Goal: Find specific page/section: Find specific page/section

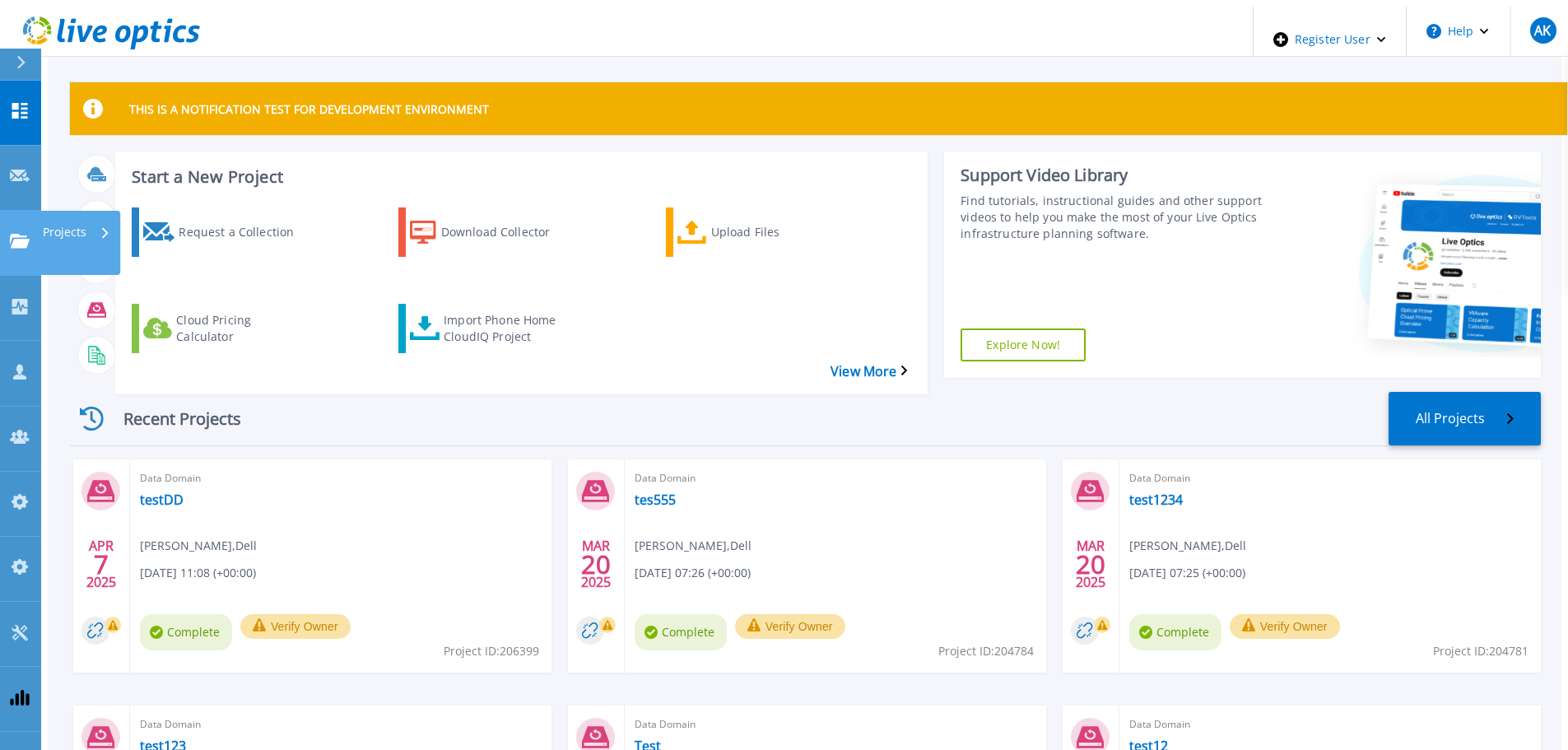
click at [82, 210] on p "Projects" at bounding box center [64, 232] width 44 height 43
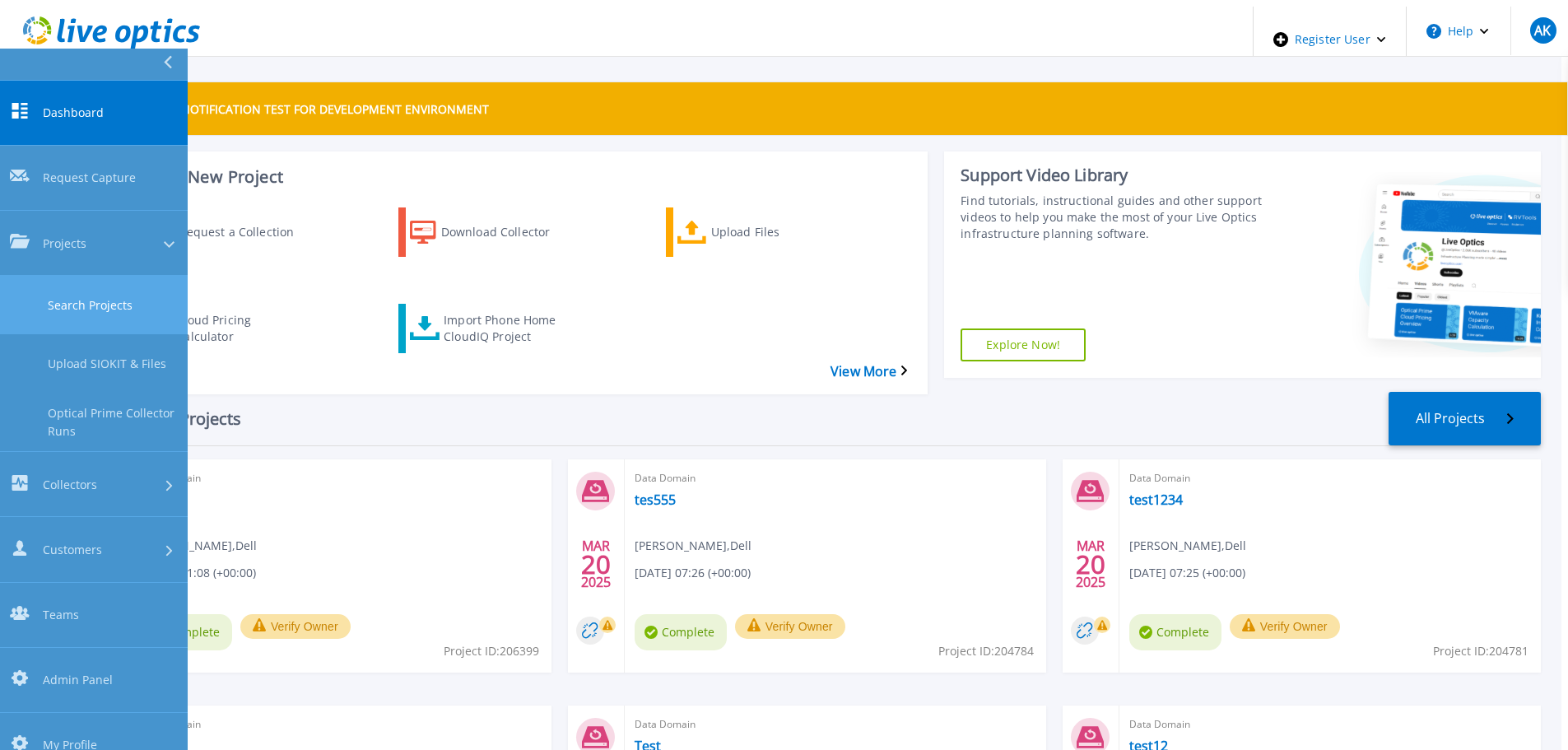
click at [125, 275] on link "Search Projects" at bounding box center [94, 304] width 188 height 59
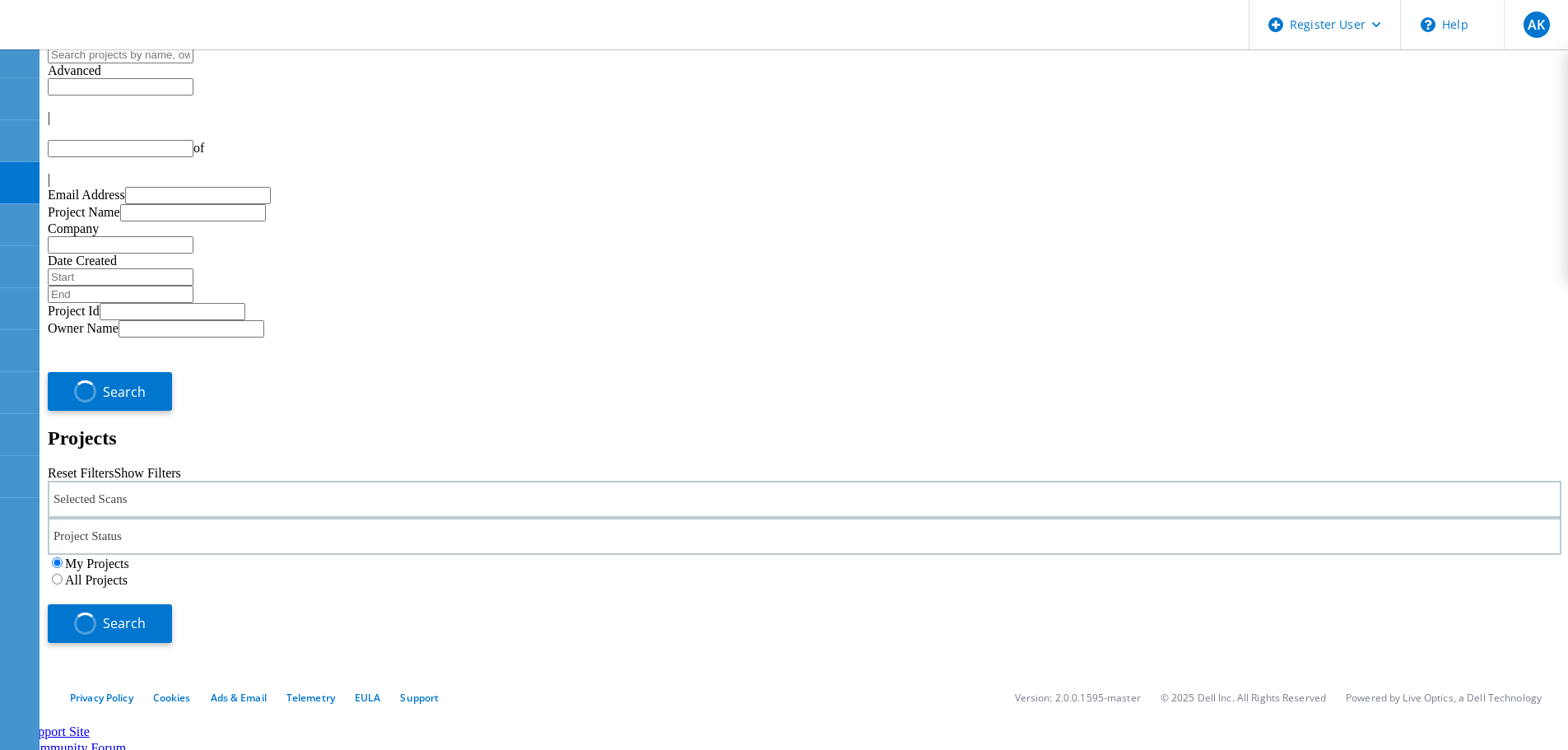
type input "1"
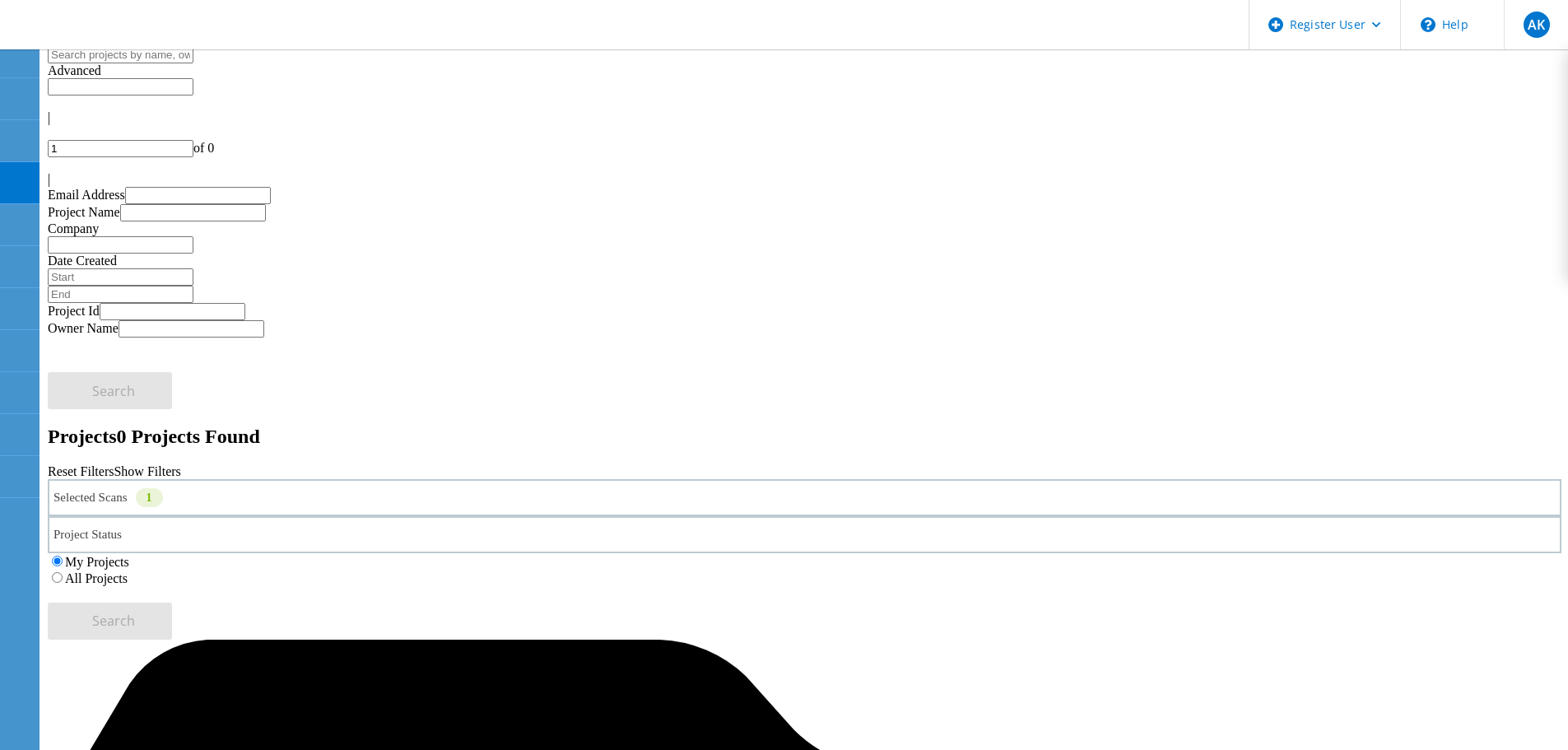
click at [382, 479] on div "Selected Scans 1" at bounding box center [804, 498] width 1514 height 37
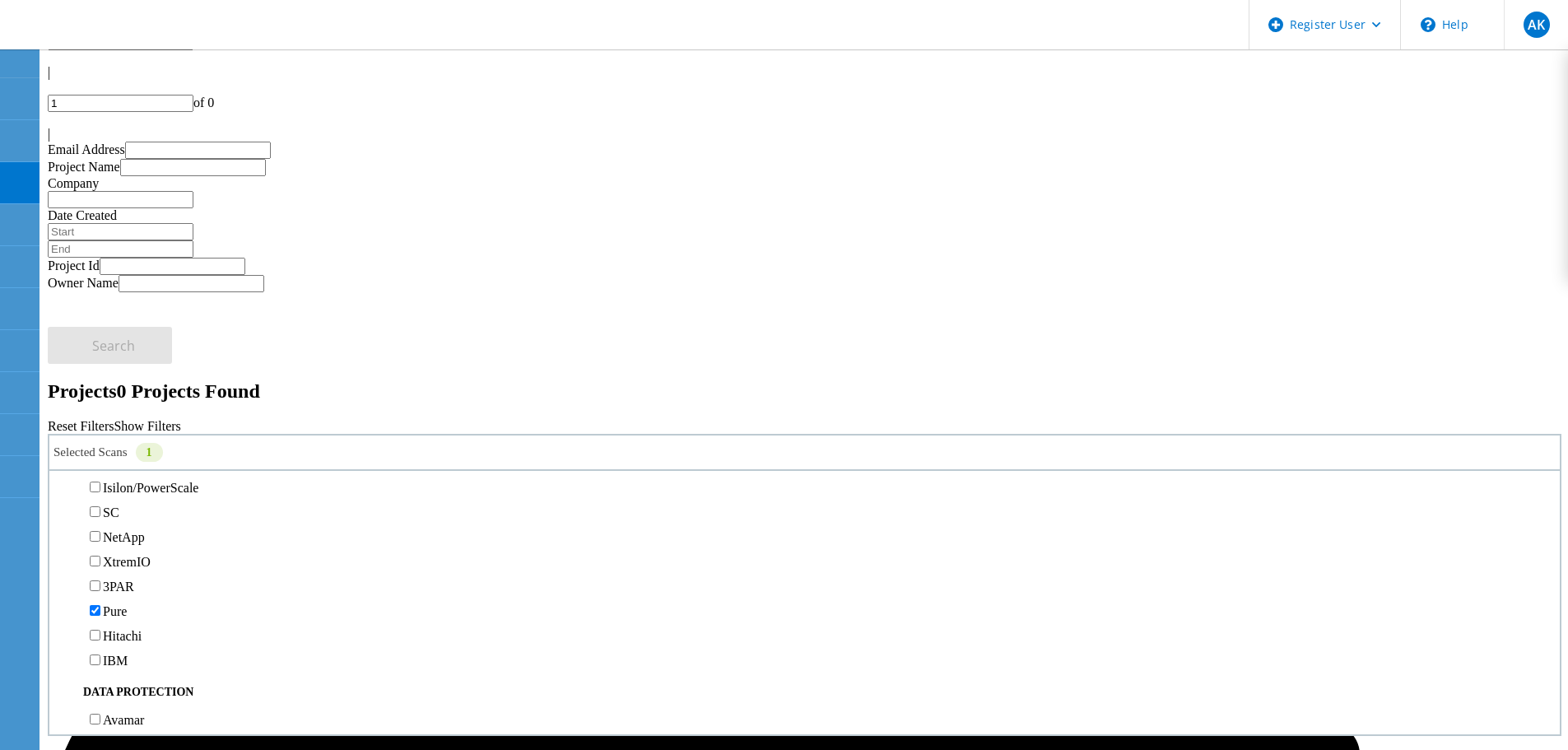
scroll to position [576, 0]
click at [127, 481] on label "Pure" at bounding box center [115, 488] width 24 height 14
click at [101, 482] on input "Pure" at bounding box center [94, 487] width 10 height 10
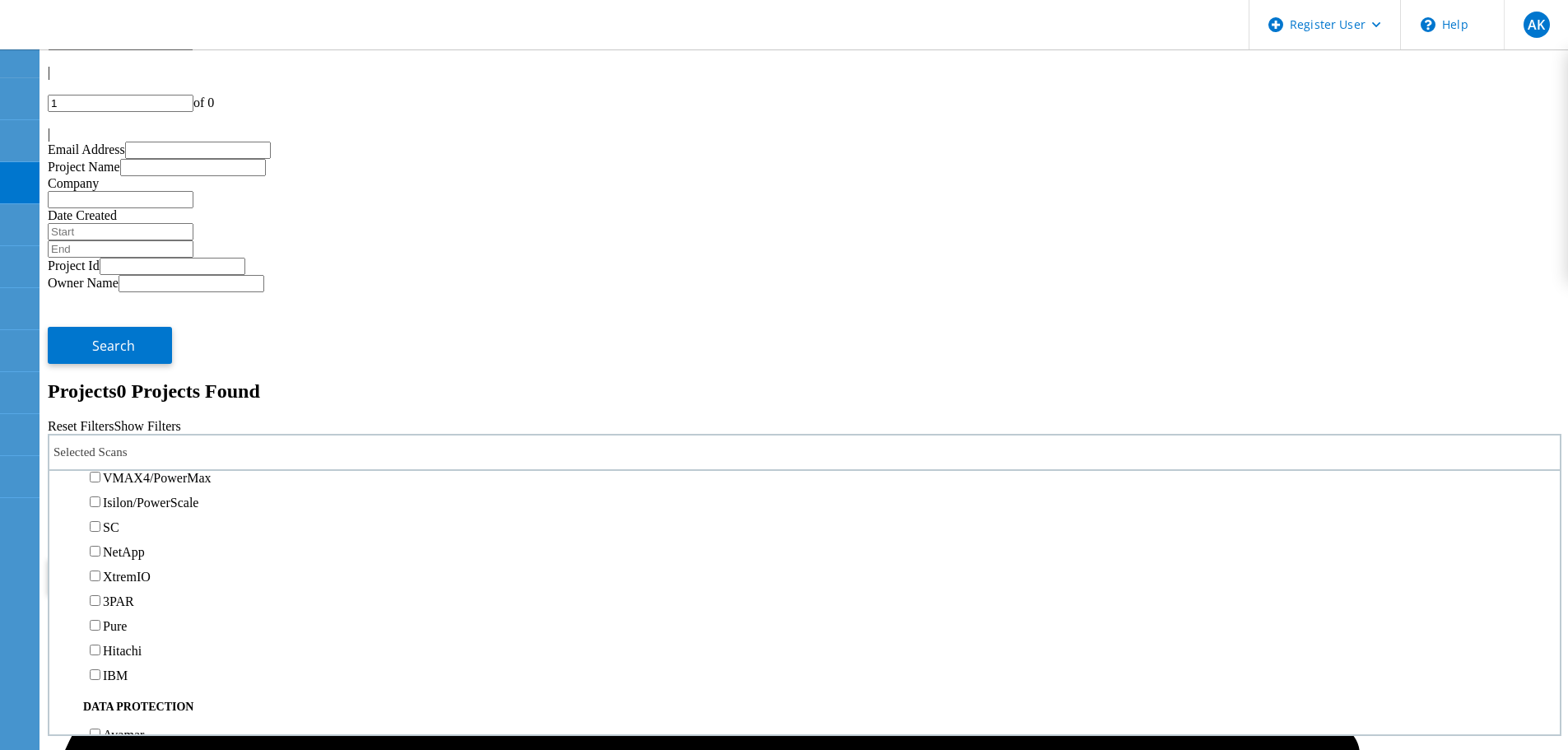
scroll to position [411, 0]
click at [125, 399] on label "Unity" at bounding box center [118, 406] width 30 height 14
click at [101, 400] on input "Unity" at bounding box center [94, 405] width 10 height 10
click at [127, 526] on label "All Projects" at bounding box center [96, 532] width 62 height 14
click at [62, 527] on input "All Projects" at bounding box center [57, 531] width 10 height 10
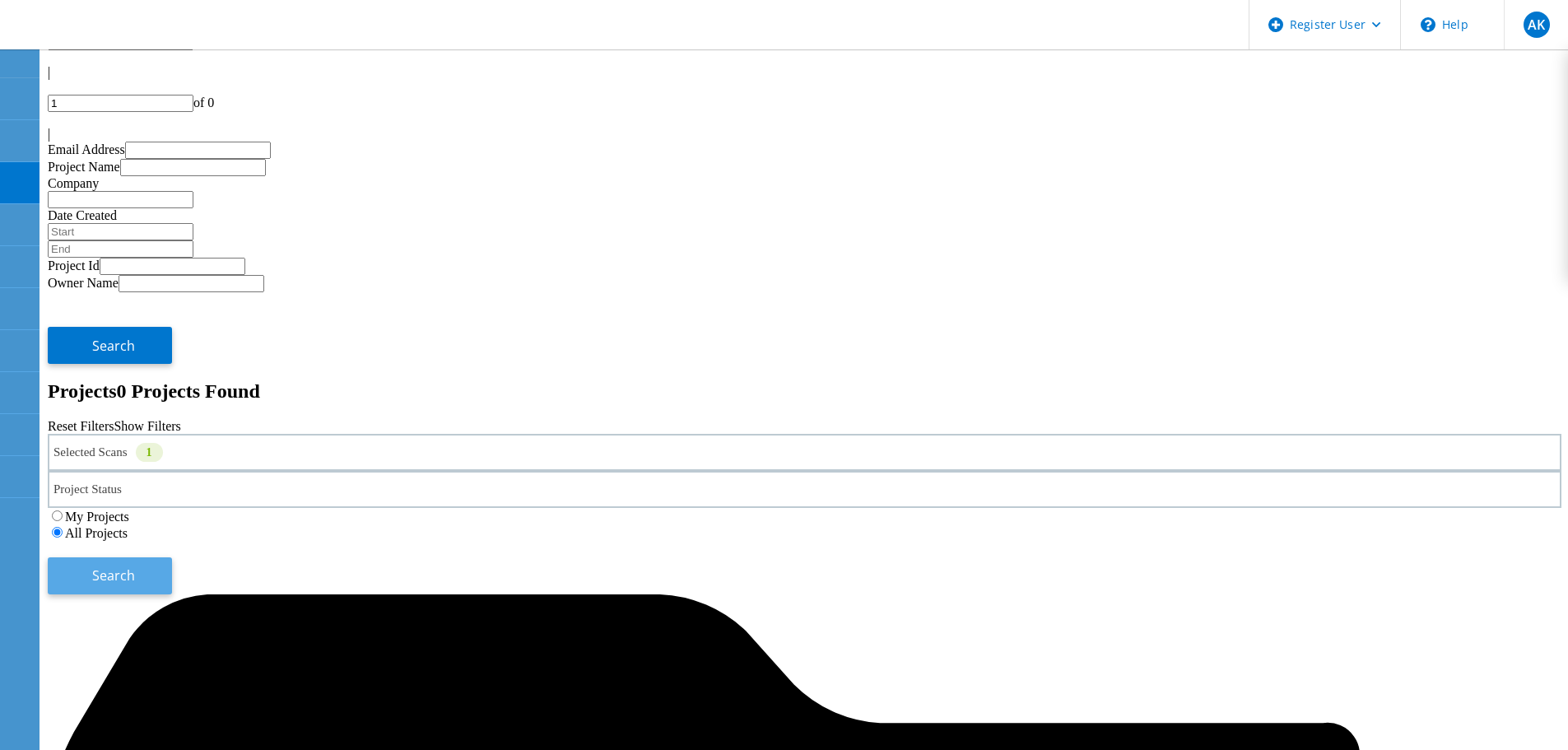
click at [135, 567] on span "Search" at bounding box center [114, 575] width 43 height 18
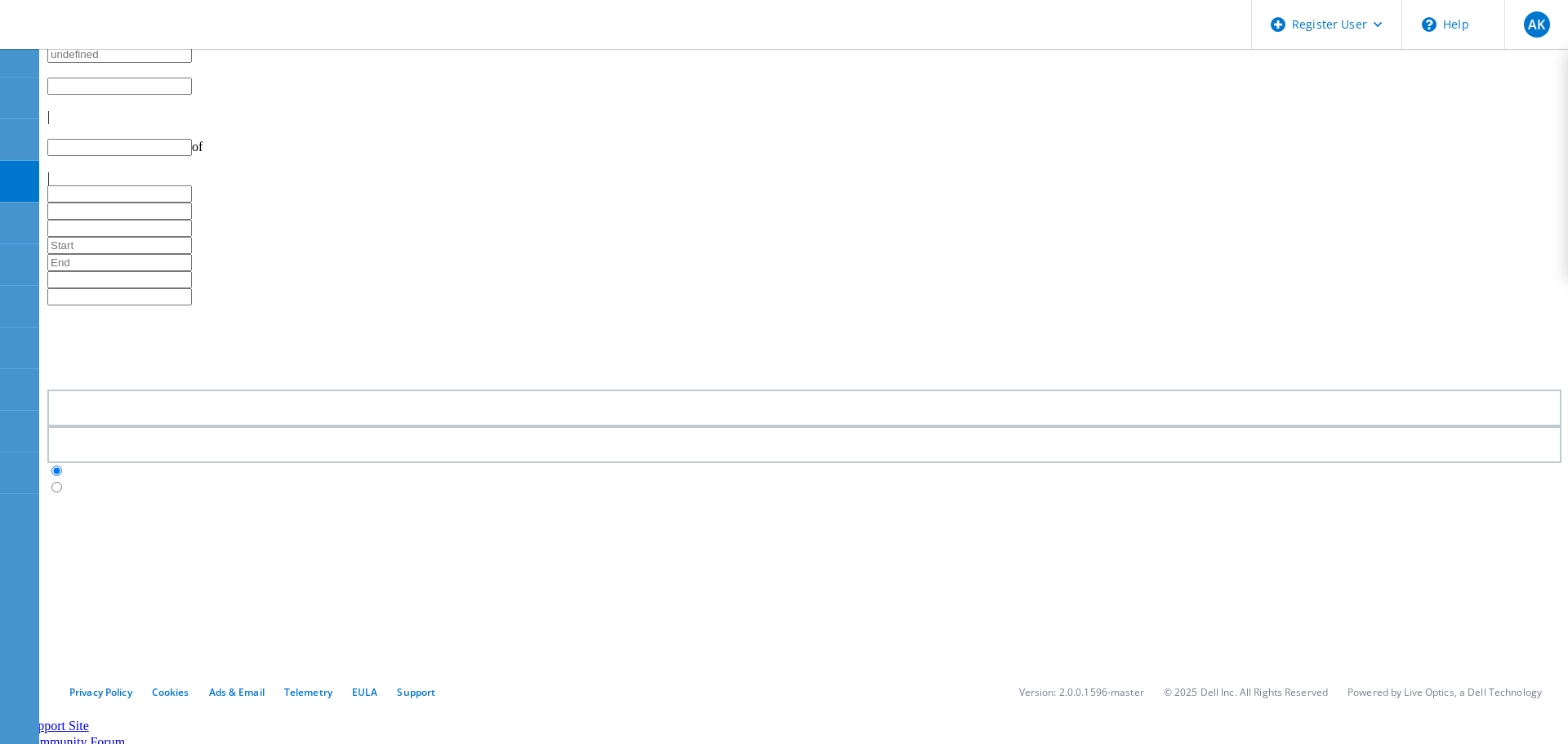
type input "1"
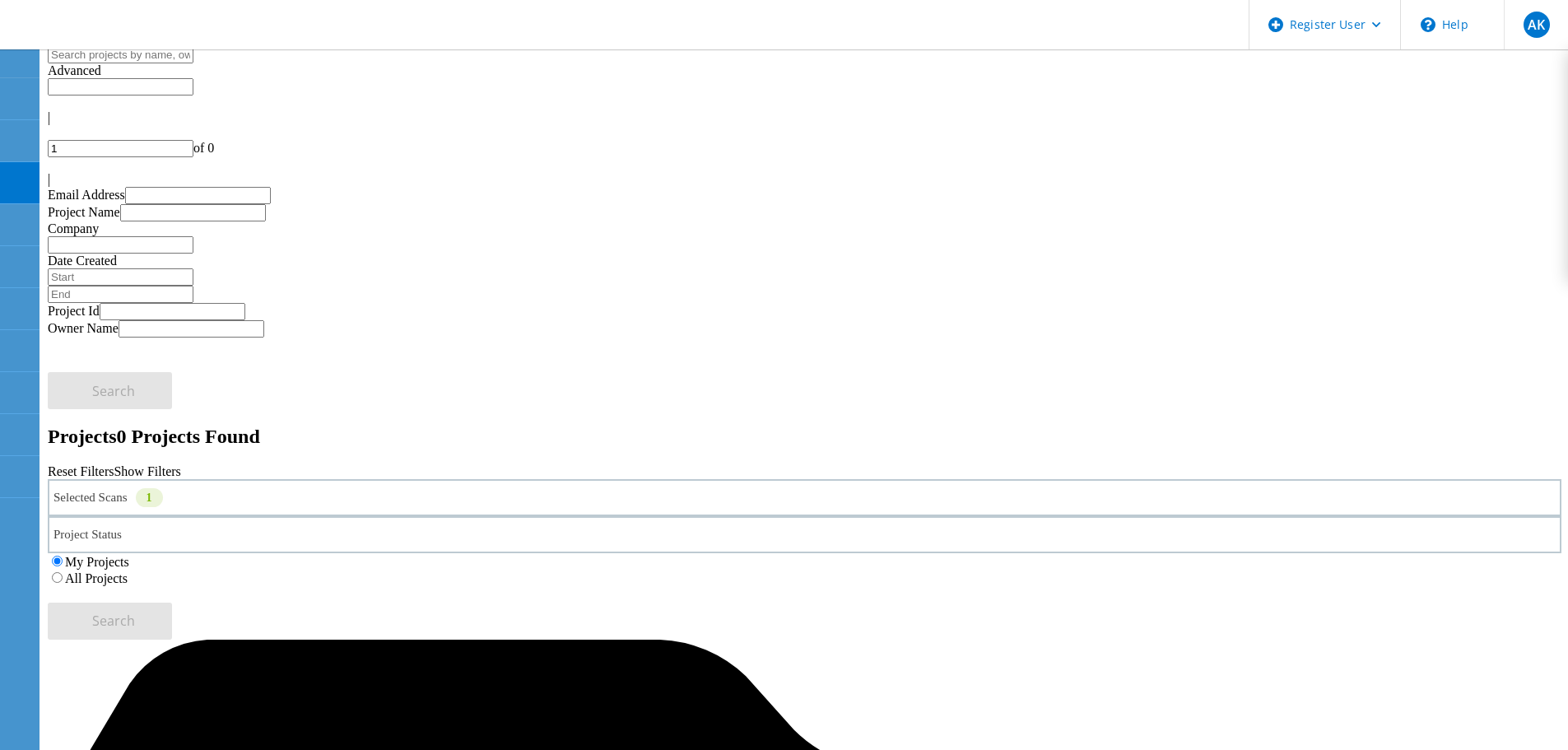
click at [127, 571] on label "All Projects" at bounding box center [96, 578] width 62 height 14
click at [62, 572] on input "All Projects" at bounding box center [57, 577] width 10 height 10
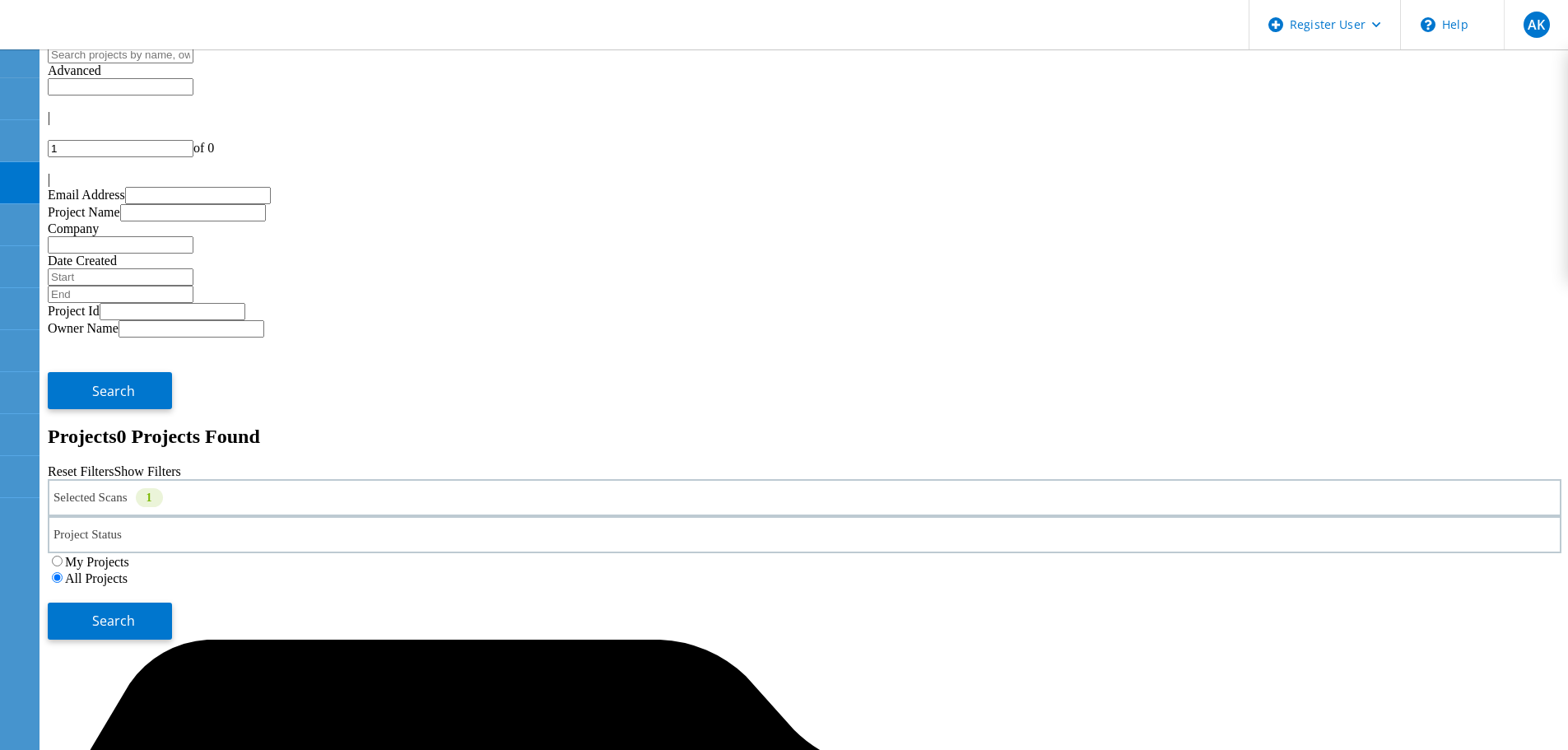
click at [367, 479] on div "Selected Scans 1" at bounding box center [804, 498] width 1514 height 37
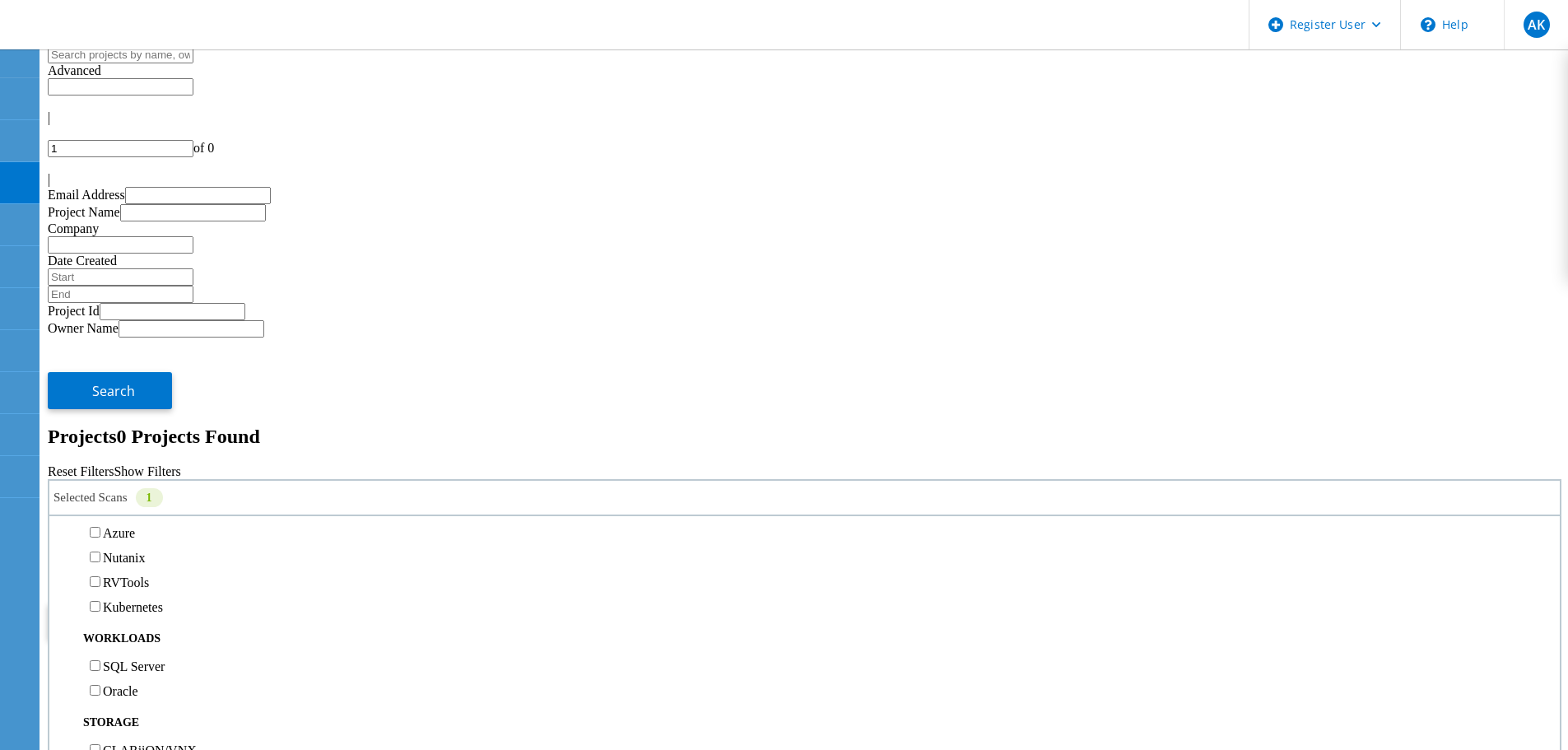
scroll to position [247, 0]
click at [132, 609] on label "Unity" at bounding box center [118, 616] width 30 height 14
click at [101, 609] on input "Unity" at bounding box center [94, 614] width 10 height 10
click at [127, 527] on label "Pure" at bounding box center [115, 533] width 24 height 14
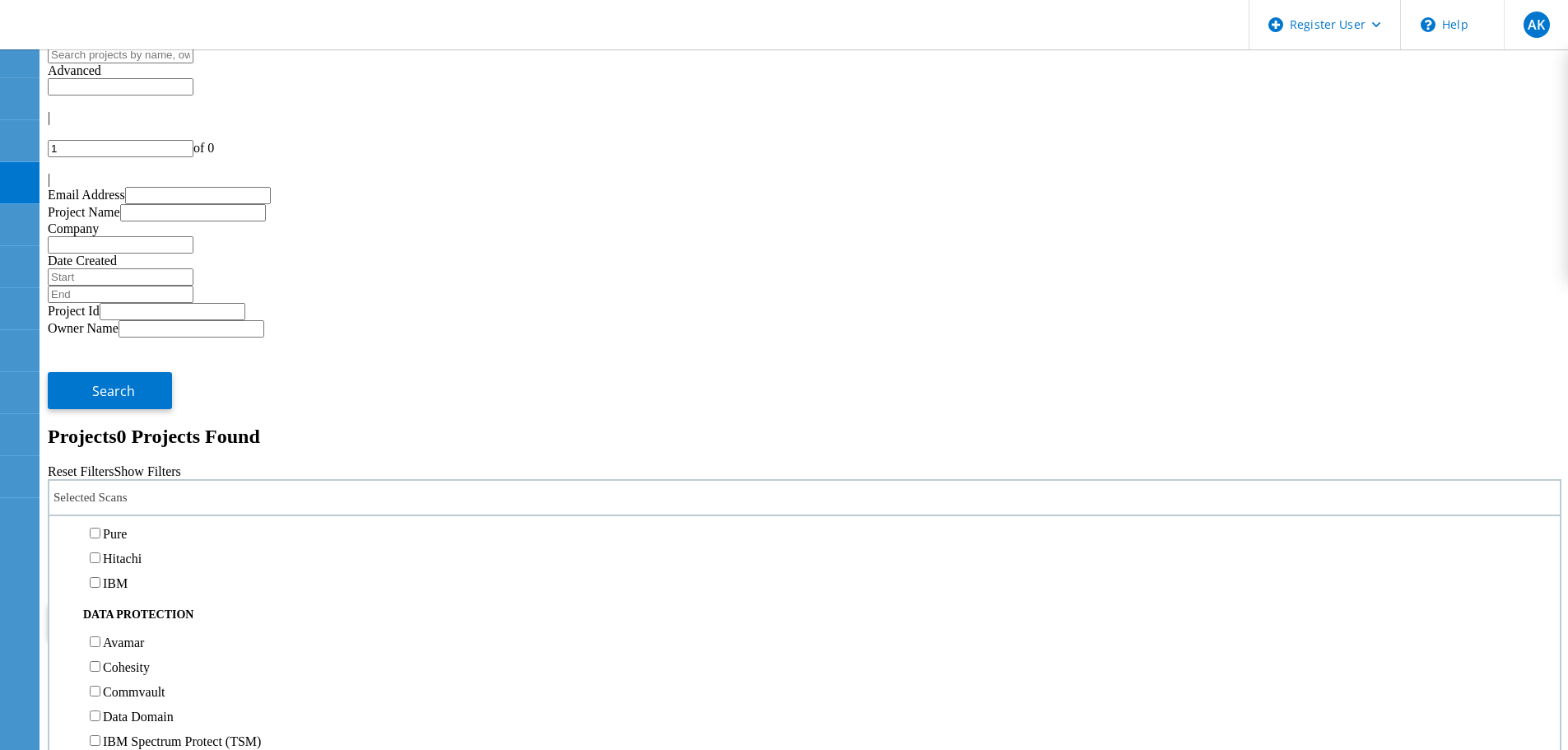
click at [101, 528] on input "Pure" at bounding box center [94, 532] width 10 height 10
click at [172, 602] on button "Search" at bounding box center [110, 621] width 125 height 37
